Goal: Task Accomplishment & Management: Use online tool/utility

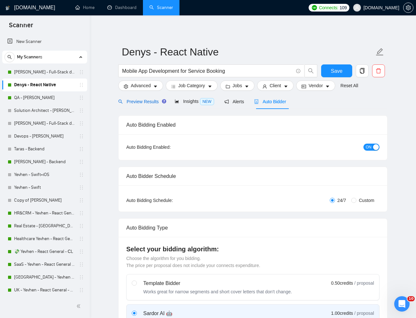
click at [139, 99] on span "Preview Results" at bounding box center [141, 101] width 46 height 5
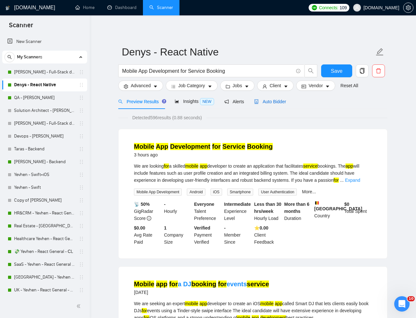
click at [279, 104] on span "Auto Bidder" at bounding box center [270, 101] width 32 height 5
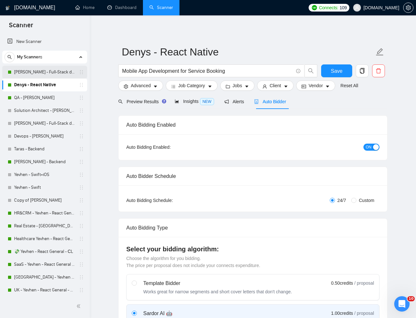
click at [59, 70] on link "[PERSON_NAME] - Full-Stack dev" at bounding box center [44, 72] width 61 height 13
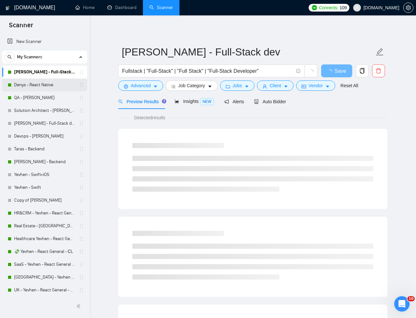
click at [51, 85] on link "Denys - React Native" at bounding box center [44, 85] width 61 height 13
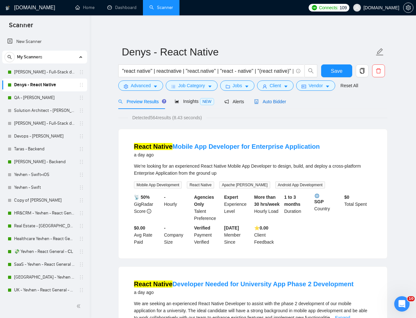
click at [276, 103] on span "Auto Bidder" at bounding box center [270, 101] width 32 height 5
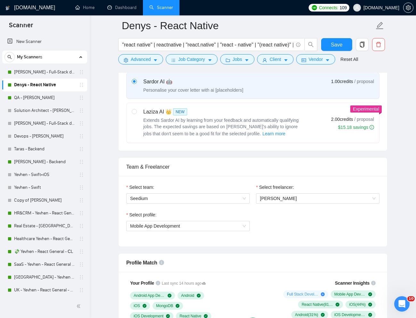
scroll to position [236, 0]
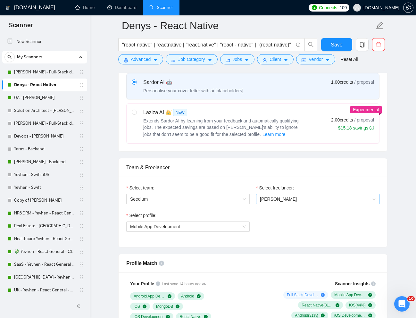
click at [283, 202] on span "[PERSON_NAME]" at bounding box center [318, 199] width 116 height 10
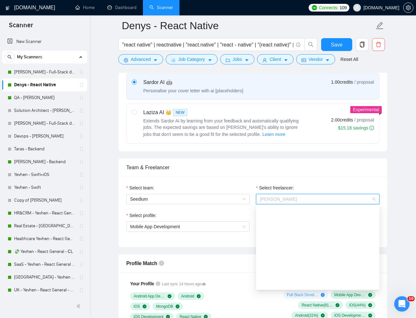
scroll to position [133, 0]
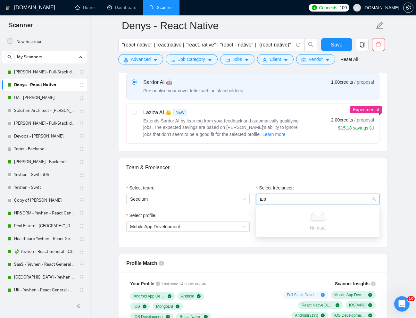
type input "ш"
type input "Ш"
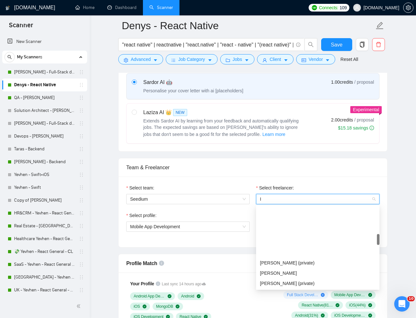
scroll to position [62, 0]
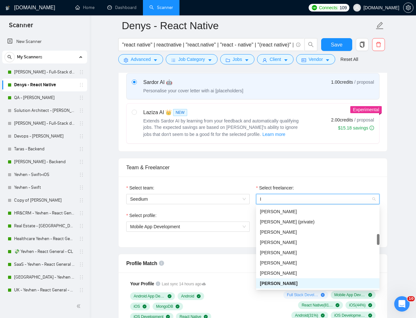
type input "Ih"
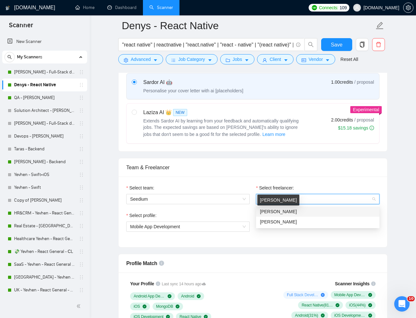
click at [280, 209] on span "[PERSON_NAME]" at bounding box center [278, 211] width 37 height 5
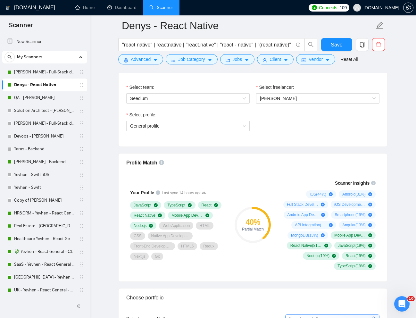
scroll to position [338, 0]
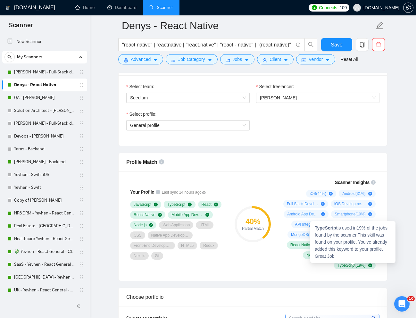
click at [342, 266] on span "TypeScript ( 19 %)" at bounding box center [352, 265] width 28 height 5
click at [329, 228] on strong "TypeScript" at bounding box center [326, 227] width 23 height 5
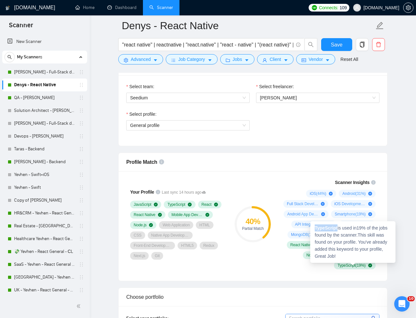
click at [329, 228] on strong "TypeScript" at bounding box center [326, 227] width 23 height 5
click at [331, 234] on div "TypeScript is used in 19 % of the jobs found by the scanner. This skill was fou…" at bounding box center [352, 242] width 85 height 42
click at [327, 227] on strong "TypeScript" at bounding box center [326, 227] width 23 height 5
copy strong "TypeScript"
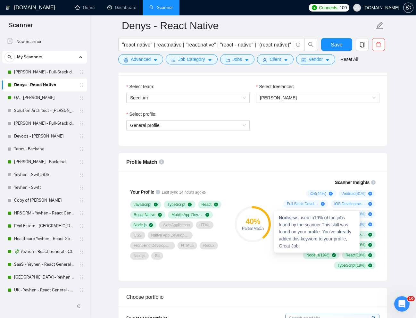
click at [285, 219] on strong "Node.js" at bounding box center [287, 217] width 16 height 5
copy strong "Node"
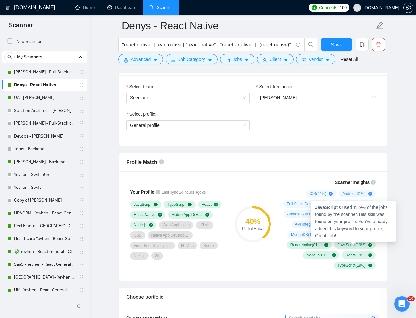
click at [342, 242] on span "JavaScript ( 19 %)" at bounding box center [352, 244] width 28 height 5
click at [323, 205] on strong "JavaScript" at bounding box center [326, 207] width 23 height 5
click at [322, 205] on strong "JavaScript" at bounding box center [326, 207] width 23 height 5
copy strong "JavaScript"
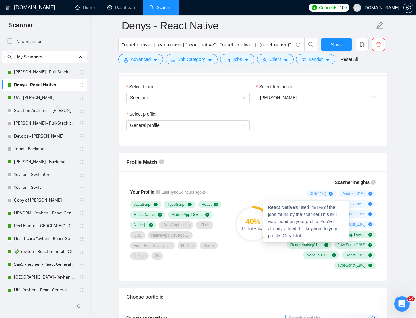
click at [277, 205] on strong "React Native" at bounding box center [281, 207] width 27 height 5
drag, startPoint x: 296, startPoint y: 207, endPoint x: 270, endPoint y: 207, distance: 26.0
click at [270, 207] on div "React Native is used in 81 % of the jobs found by the scanner. This skill was f…" at bounding box center [306, 222] width 85 height 42
copy strong "eact Native"
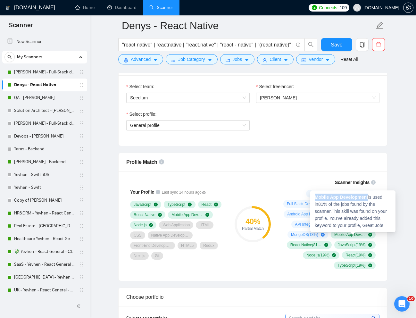
drag, startPoint x: 316, startPoint y: 197, endPoint x: 369, endPoint y: 197, distance: 53.9
click at [368, 197] on strong "Mobile App Development" at bounding box center [342, 197] width 54 height 5
copy strong "Mobile App Development"
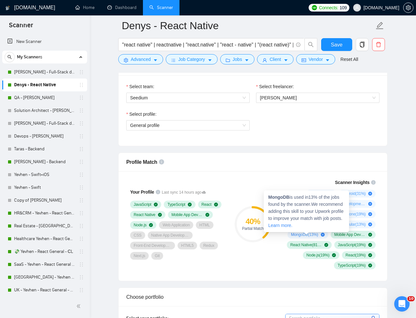
click at [276, 199] on strong "MongoDB" at bounding box center [278, 197] width 21 height 5
copy strong "MongoDB"
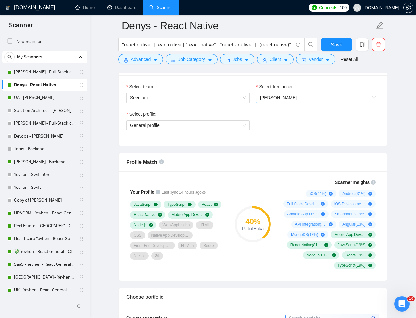
click at [294, 96] on span "[PERSON_NAME]" at bounding box center [318, 98] width 116 height 10
type input "в"
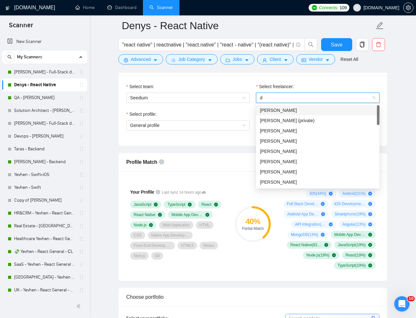
type input "de"
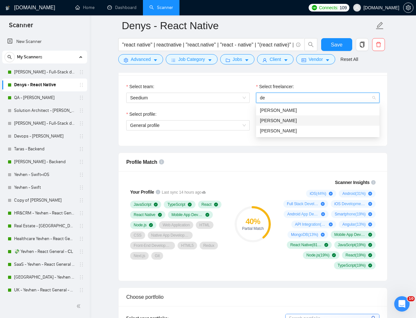
click at [292, 116] on div "[PERSON_NAME]" at bounding box center [317, 120] width 123 height 10
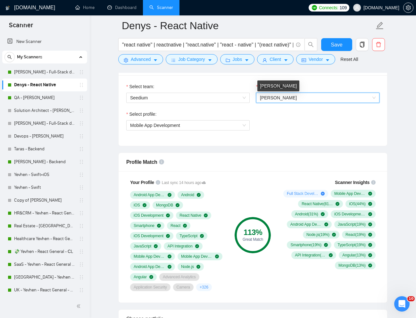
click at [307, 101] on span "[PERSON_NAME]" at bounding box center [318, 98] width 116 height 10
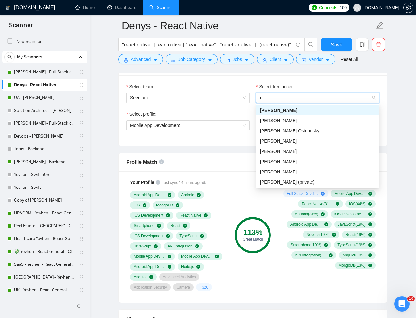
type input "ih"
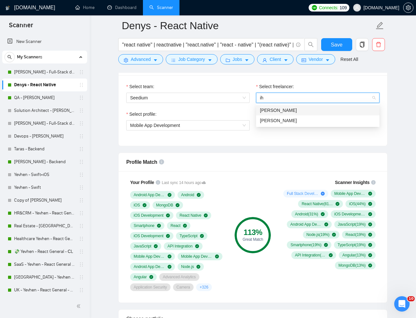
scroll to position [0, 0]
click at [301, 108] on div "[PERSON_NAME]" at bounding box center [318, 110] width 116 height 7
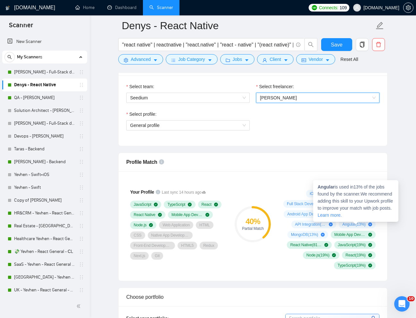
click at [346, 225] on span "Angular ( 13 %)" at bounding box center [353, 224] width 23 height 5
click at [331, 188] on strong "Angular" at bounding box center [326, 186] width 17 height 5
copy strong "Angular"
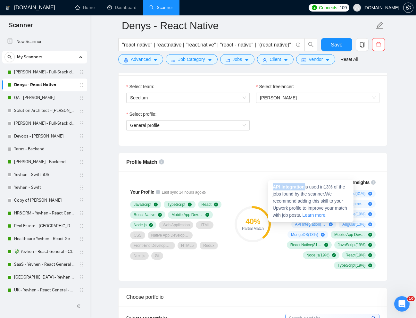
drag, startPoint x: 273, startPoint y: 185, endPoint x: 306, endPoint y: 186, distance: 33.0
click at [306, 186] on span "API Integration is used in 13 % of the jobs found by the scanner. We recommend …" at bounding box center [310, 200] width 74 height 33
copy strong "API Integration"
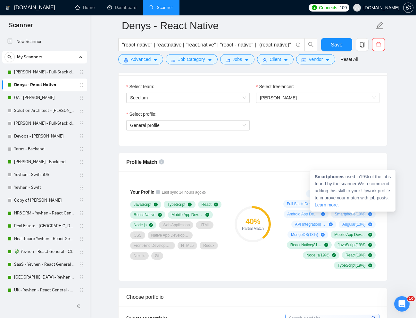
click at [329, 176] on strong "Smartphone" at bounding box center [328, 176] width 26 height 5
copy strong "Smartphone"
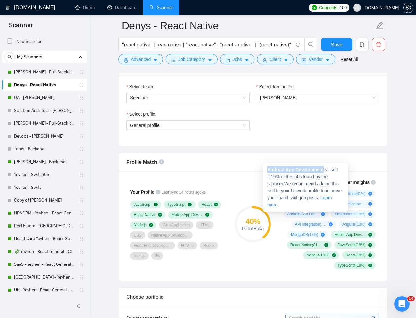
drag, startPoint x: 268, startPoint y: 169, endPoint x: 325, endPoint y: 168, distance: 56.8
click at [325, 168] on span "Android App Development is used in 19 % of the jobs found by the scanner. We re…" at bounding box center [304, 187] width 75 height 40
copy strong "Android App Development"
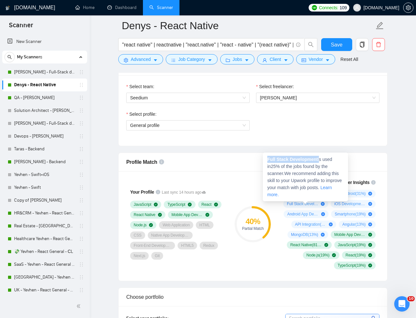
drag, startPoint x: 268, startPoint y: 160, endPoint x: 321, endPoint y: 160, distance: 52.9
click at [321, 160] on span "Full Stack Development is used in 25 % of the jobs found by the scanner. We rec…" at bounding box center [304, 177] width 75 height 40
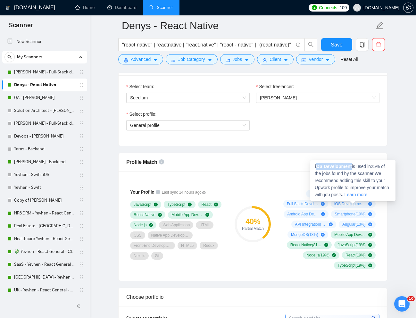
drag, startPoint x: 316, startPoint y: 166, endPoint x: 353, endPoint y: 165, distance: 37.2
click at [353, 165] on span "iOS Development is used in 25 % of the jobs found by the scanner. We recommend …" at bounding box center [352, 180] width 74 height 33
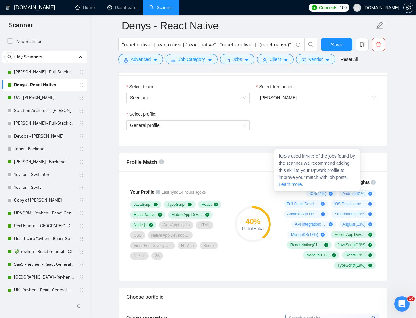
click at [284, 157] on strong "iOS" at bounding box center [283, 156] width 8 height 5
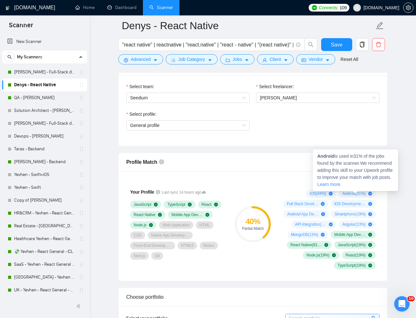
click at [326, 156] on strong "Android" at bounding box center [325, 156] width 17 height 5
